Goal: Find specific page/section: Find specific page/section

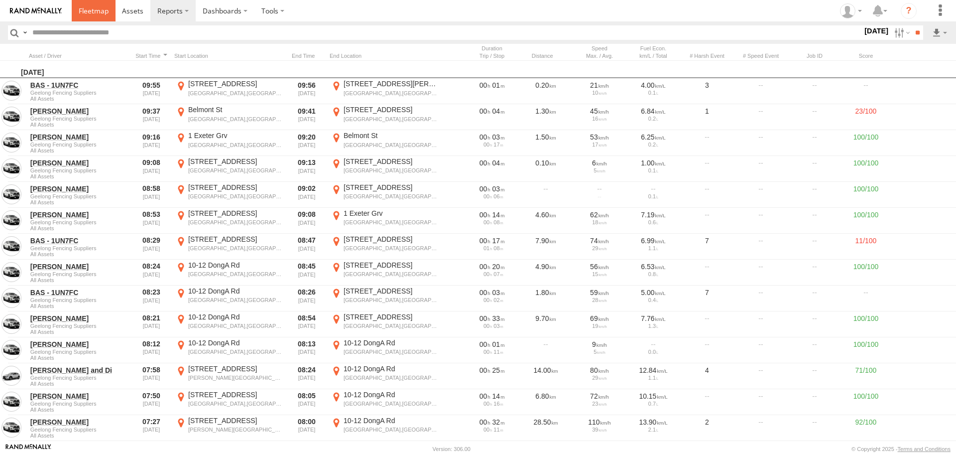
click at [92, 17] on link at bounding box center [94, 10] width 44 height 21
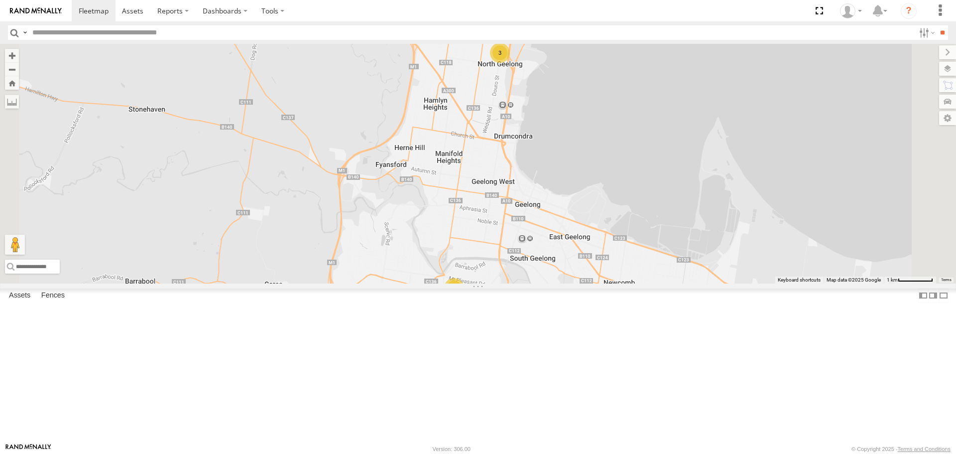
click at [464, 298] on div "3" at bounding box center [454, 288] width 20 height 20
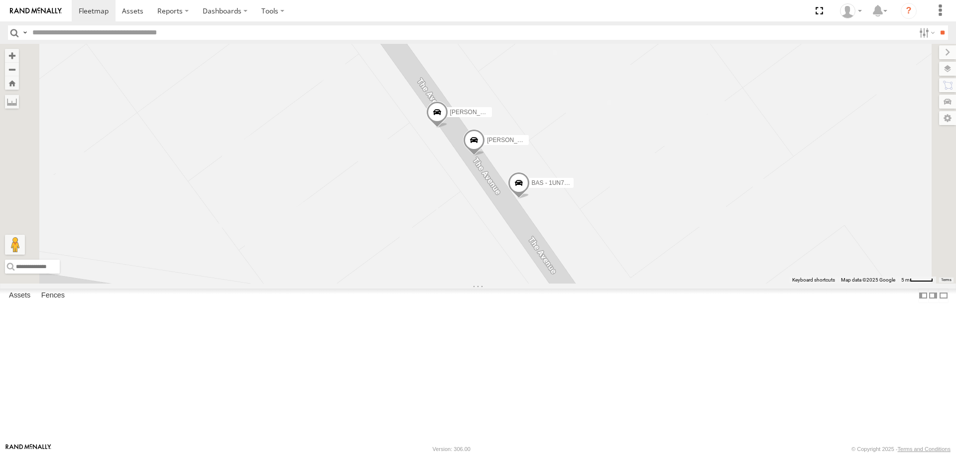
click at [0, 0] on div "Chris All Assets DongA Rd North Geelong -38.10818 144.35033 Video Robbie All As…" at bounding box center [0, 0] width 0 height 0
click at [538, 283] on div "Robbie BAS - 1UN7FC Jamie" at bounding box center [478, 163] width 956 height 239
click at [0, 0] on div "Chris All Assets DongA Rd North Geelong -38.10818 144.35033 Video Robbie All As…" at bounding box center [0, 0] width 0 height 0
